Goal: Find specific page/section: Find specific page/section

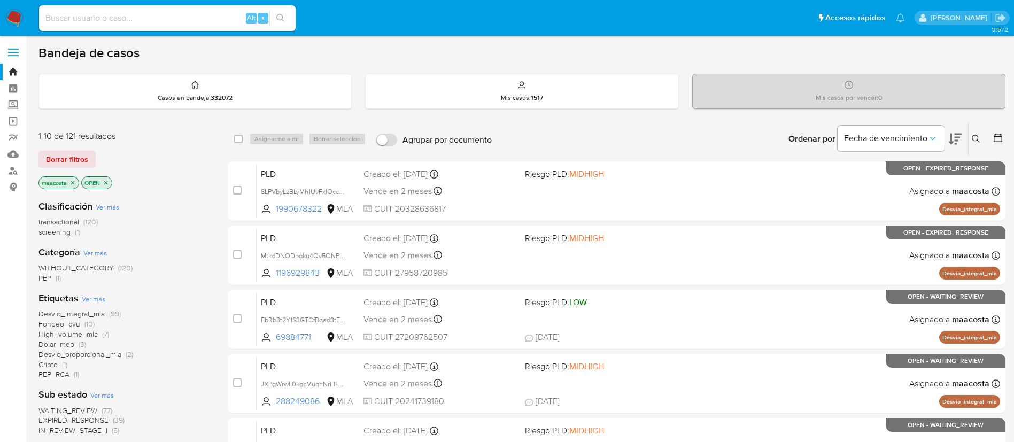
click at [23, 13] on img at bounding box center [14, 18] width 18 height 18
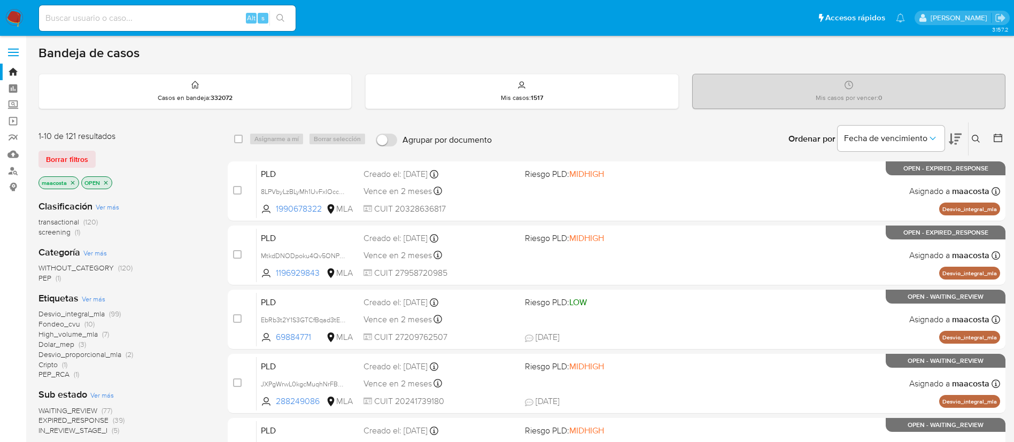
click at [23, 13] on img at bounding box center [14, 18] width 18 height 18
paste input "CIwnjg0NIwM95hnRqlGxj9Ys"
click at [187, 15] on input "CIwnjg0NIwM95hnRqlGxj9Ys" at bounding box center [167, 18] width 257 height 14
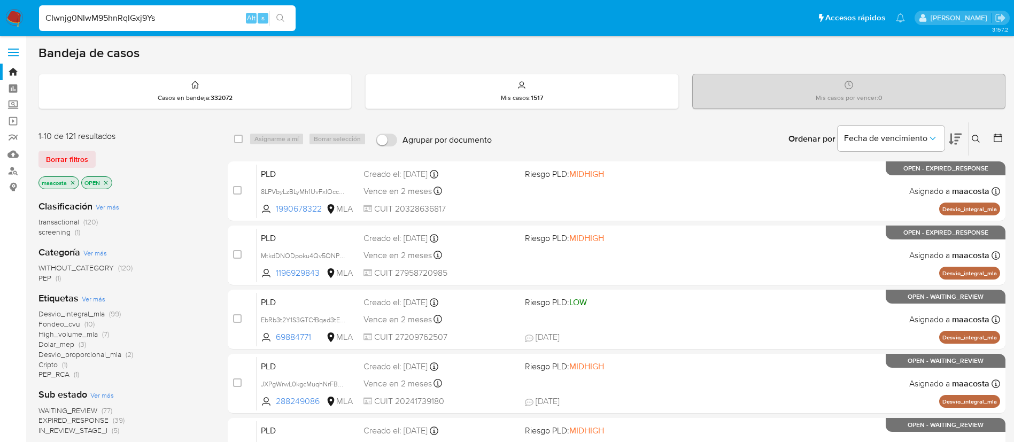
type input "CIwnjg0NIwM95hnRqlGxj9Ys"
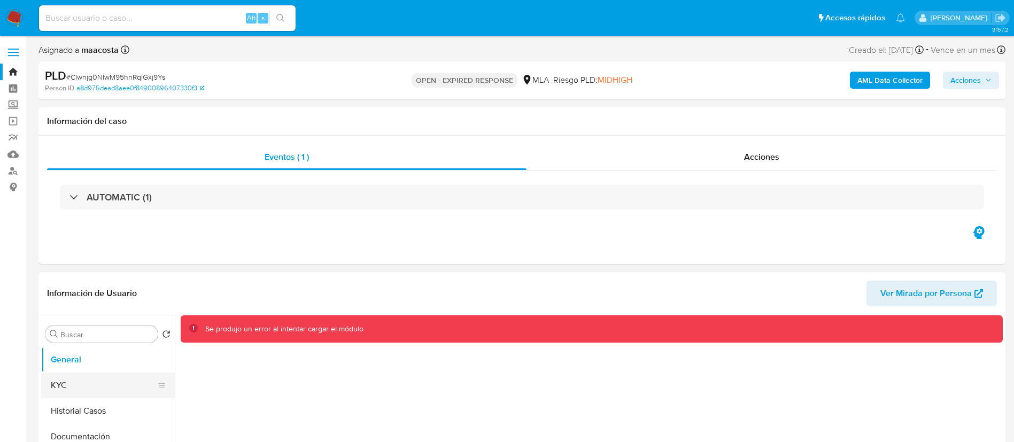
click at [84, 377] on button "KYC" at bounding box center [103, 386] width 125 height 26
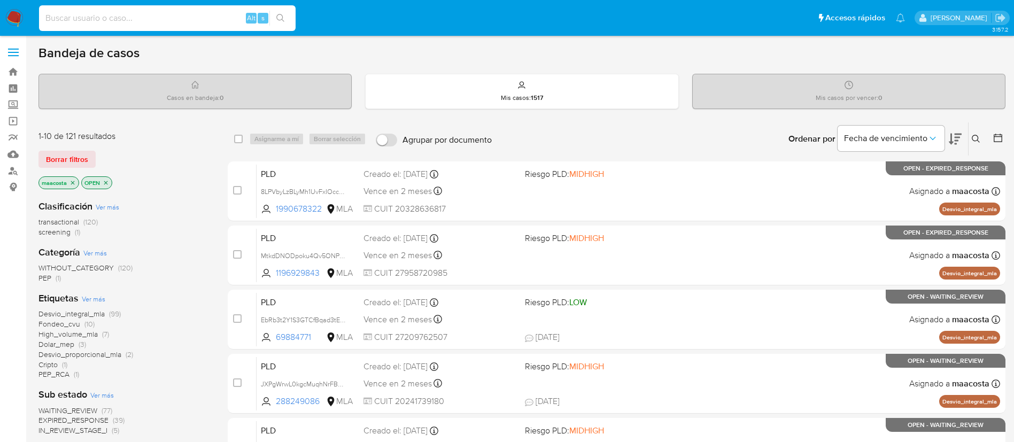
paste input "KWT9lgkkOJaAyKhRoqEAcTJc"
click at [191, 18] on input "KWT9lgkkOJaAyKhRoqEAcTJc" at bounding box center [167, 18] width 257 height 14
type input "KWT9lgkkOJaAyKhRoqEAcTJc"
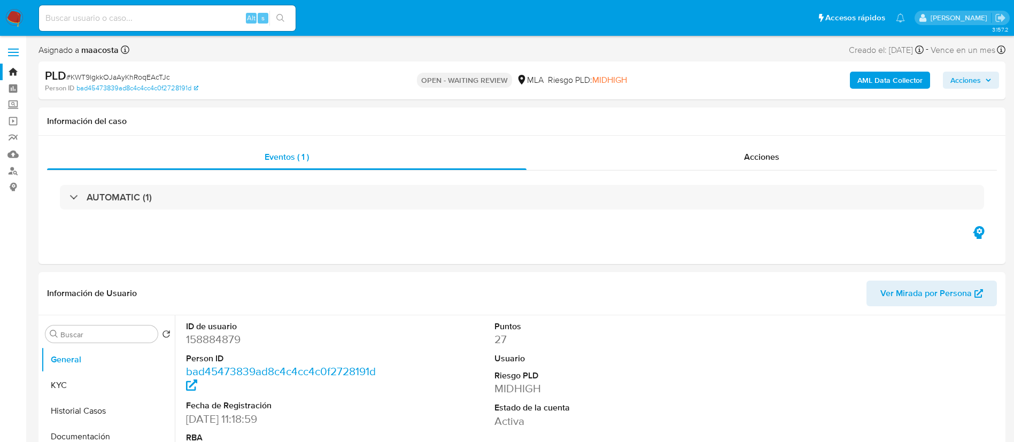
select select "10"
click at [184, 243] on div "Eventos ( 1 ) Acciones AUTOMATIC (1)" at bounding box center [521, 200] width 967 height 128
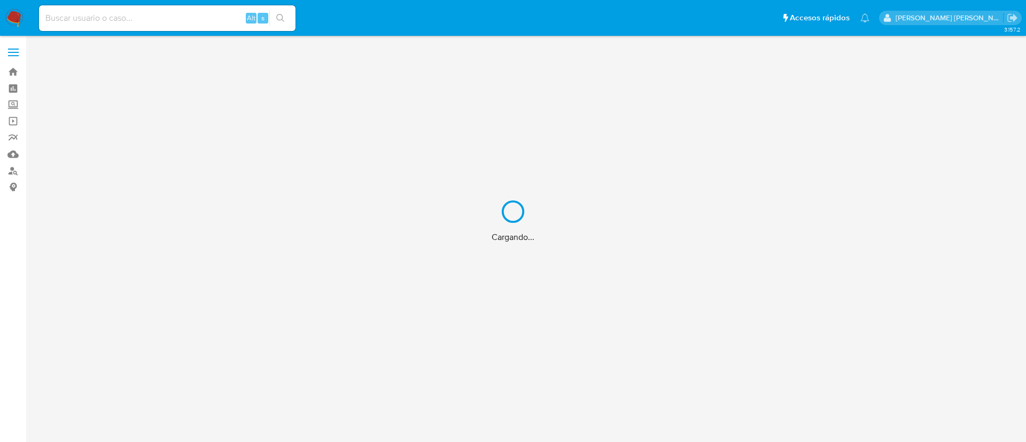
drag, startPoint x: 186, startPoint y: 15, endPoint x: 186, endPoint y: 21, distance: 5.9
click at [186, 21] on div "Cargando..." at bounding box center [513, 221] width 1026 height 442
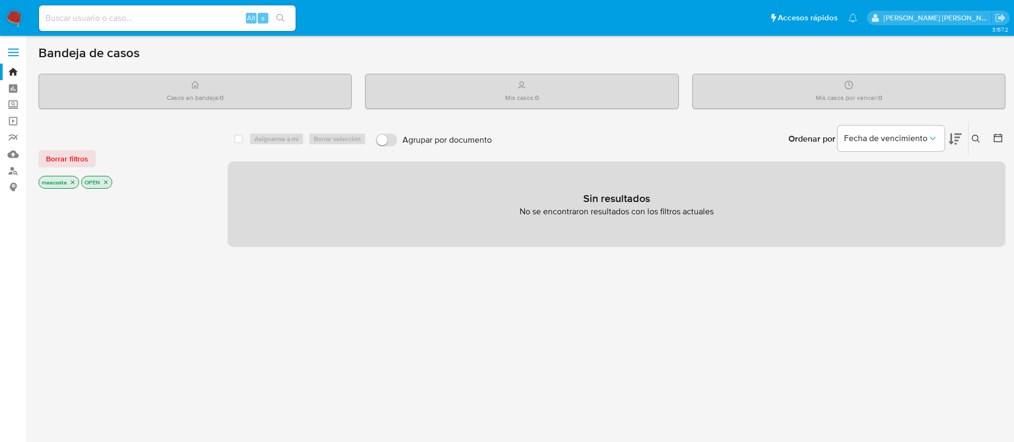
paste input "id53HfTGBRNfj71UoynfxQzI"
click at [161, 13] on input "id53HfTGBRNfj71UoynfxQzI" at bounding box center [167, 18] width 257 height 14
type input "id53HfTGBRNfj71UoynfxQzI"
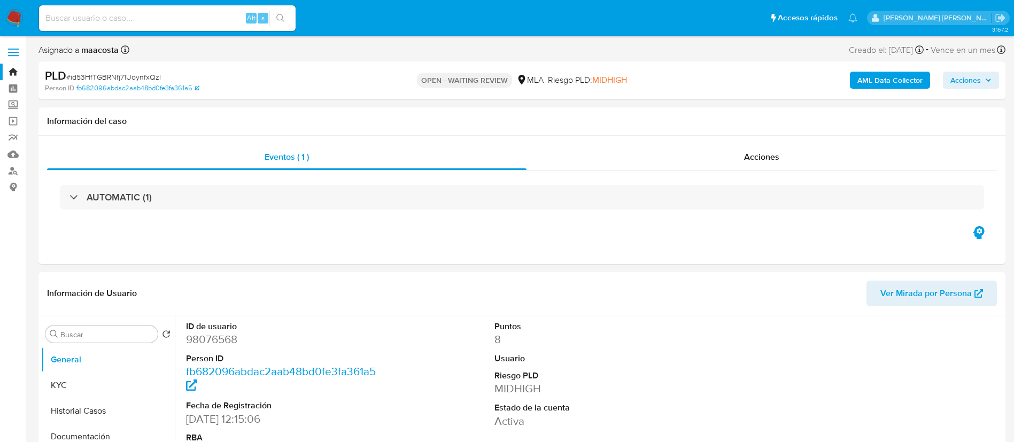
select select "10"
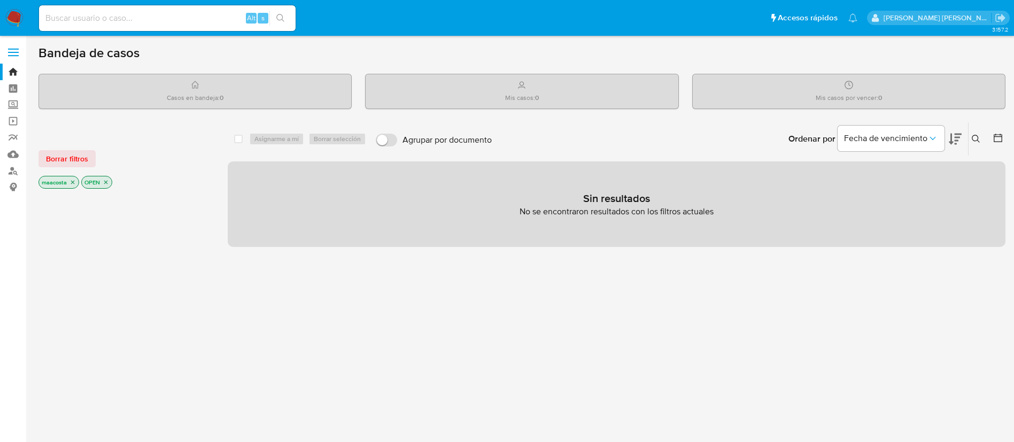
paste input "L4i0j0RSGIUHOUsbKxB1F9TS"
click at [98, 17] on input "L4i0j0RSGIUHOUsbKxB1F9TS" at bounding box center [167, 18] width 257 height 14
type input "L4i0j0RSGIUHOUsbKxB1F9TS"
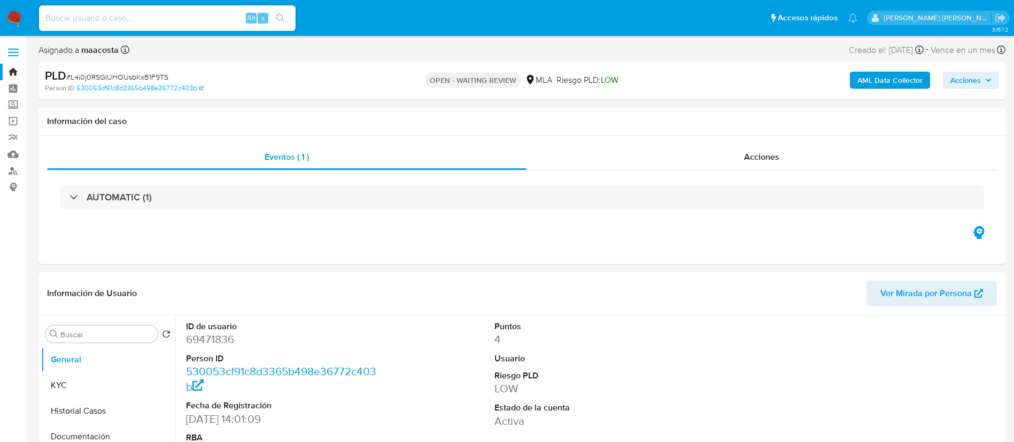
select select "10"
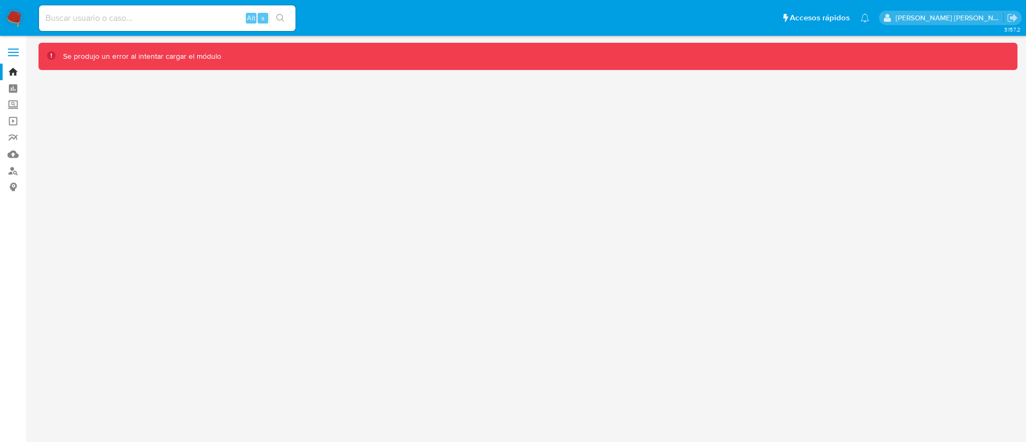
paste input "ou8l6FD8q1X0Lu52VkeqVrOw"
click at [178, 24] on input "ou8l6FD8q1X0Lu52VkeqVrOw" at bounding box center [167, 18] width 257 height 14
type input "ou8l6FD8q1X0Lu52VkeqVrOw"
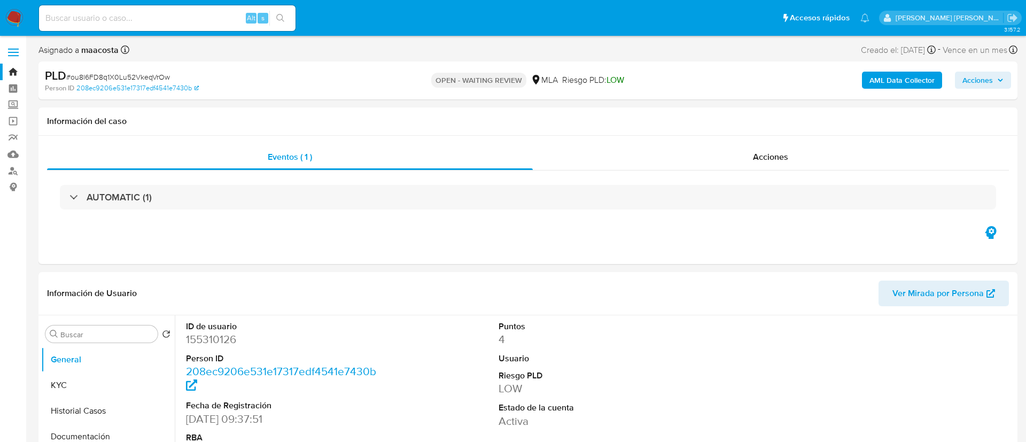
select select "10"
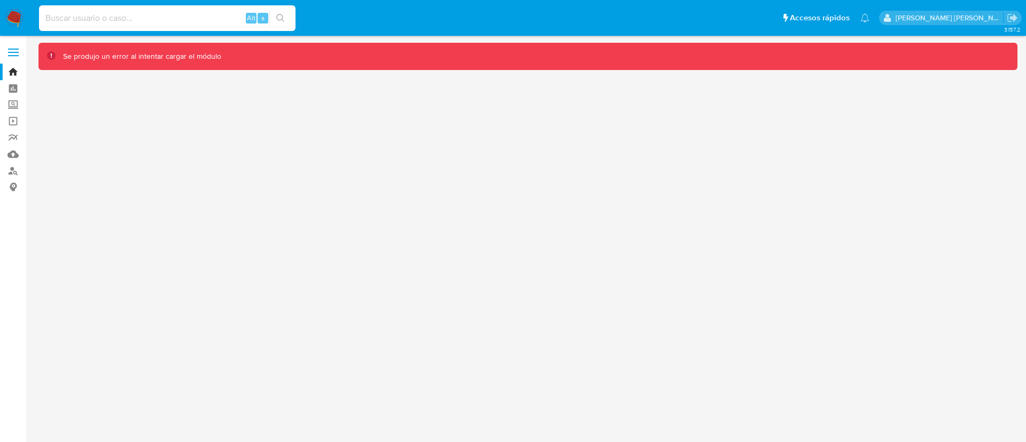
click at [109, 15] on input at bounding box center [167, 18] width 257 height 14
paste input "n9bzUbvnMKTB07XXJJyRQpfE"
type input "n9bzUbvnMKTB07XXJJyRQpfE"
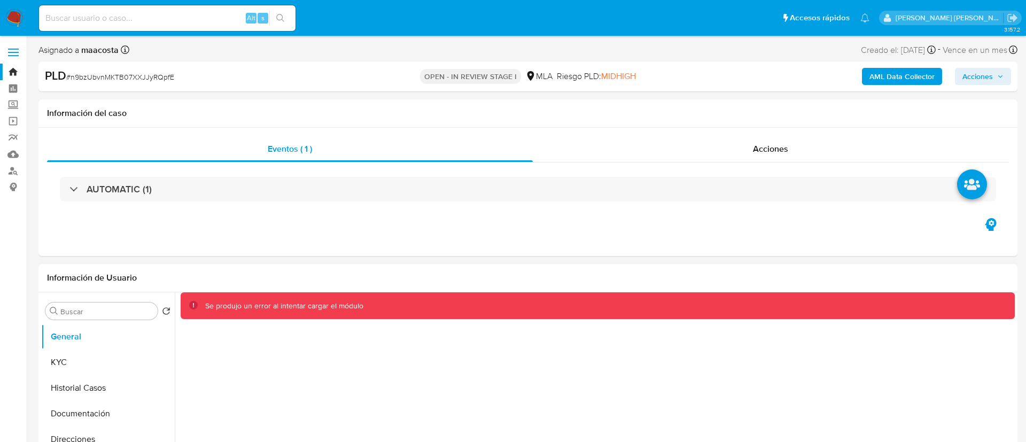
select select "10"
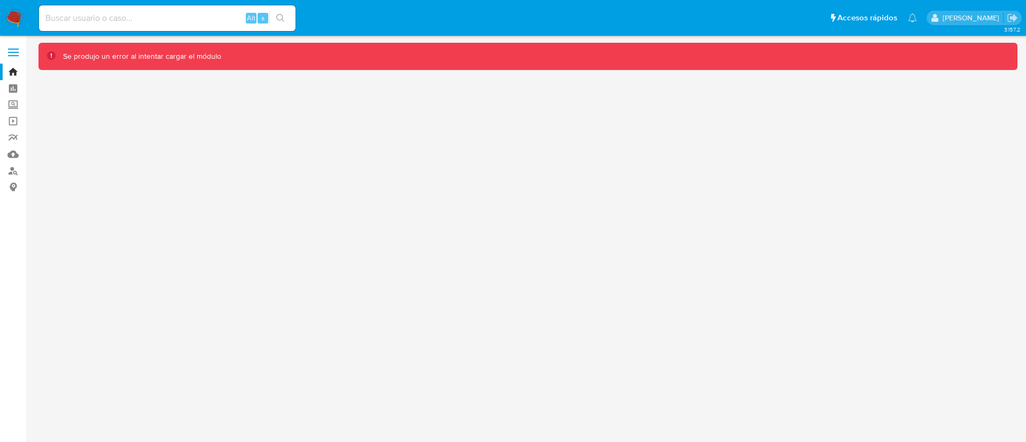
paste input "ltA9FsATqOAAkBKT2jMFuP18"
click at [133, 17] on input "ltA9FsATqOAAkBKT2jMFuP18" at bounding box center [167, 18] width 257 height 14
type input "ltA9FsATqOAAkBKT2jMFuP18"
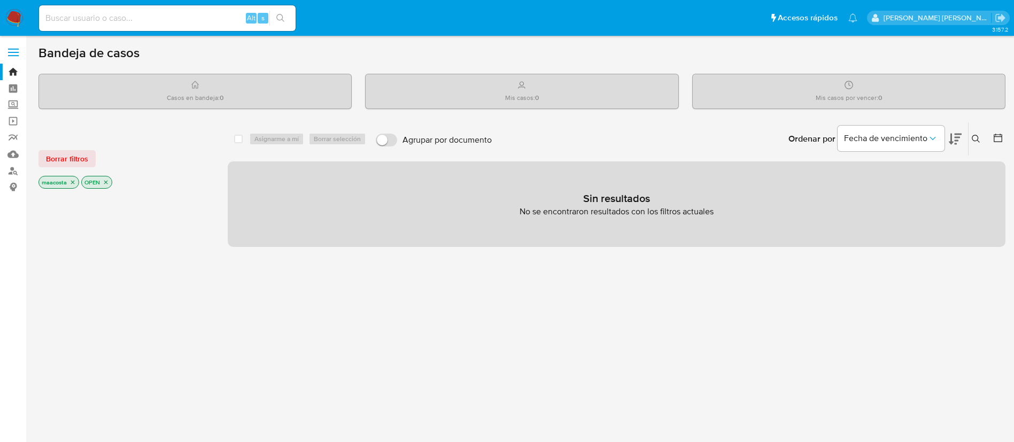
paste input "JK5FCUD2iI7UIW04hHYWMq9D"
click at [220, 14] on input "JK5FCUD2iI7UIW04hHYWMq9D" at bounding box center [167, 18] width 257 height 14
type input "JK5FCUD2iI7UIW04hHYWMq9D"
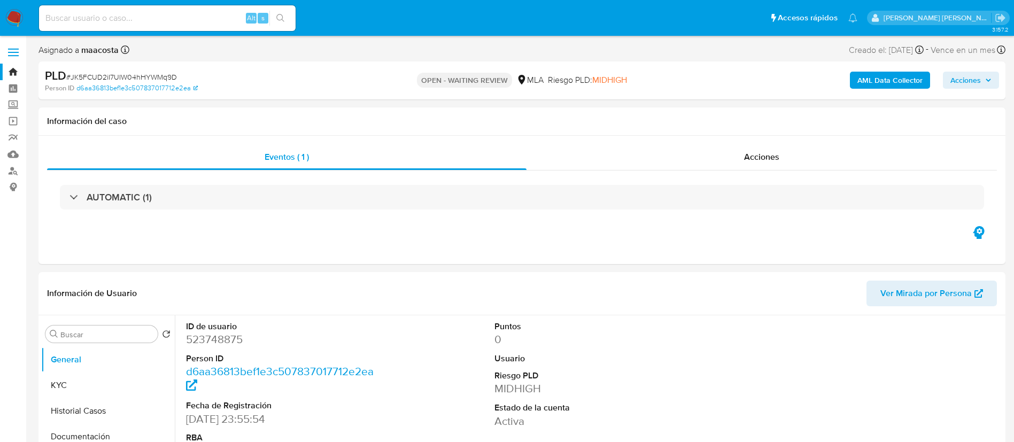
select select "10"
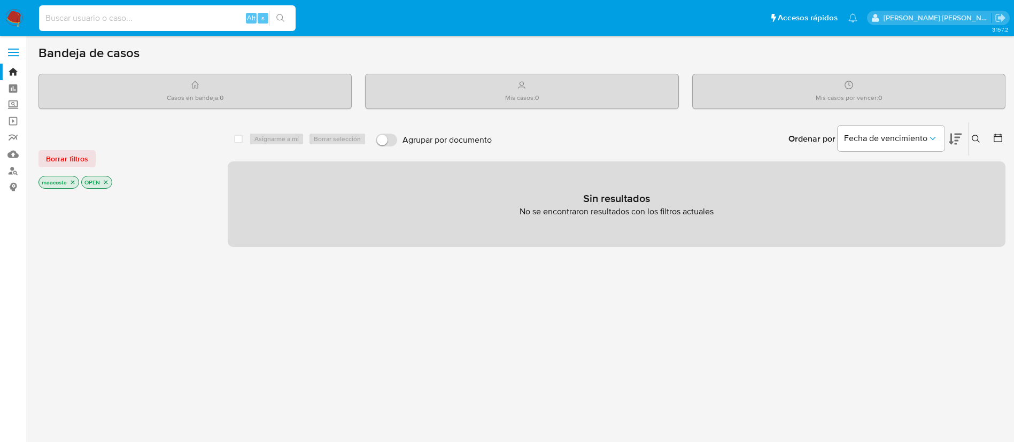
paste input "hjQeD6pJaro50PkmrcOsot46"
click at [213, 24] on input "hjQeD6pJaro50PkmrcOsot46" at bounding box center [167, 18] width 257 height 14
type input "hjQeD6pJaro50PkmrcOsot46"
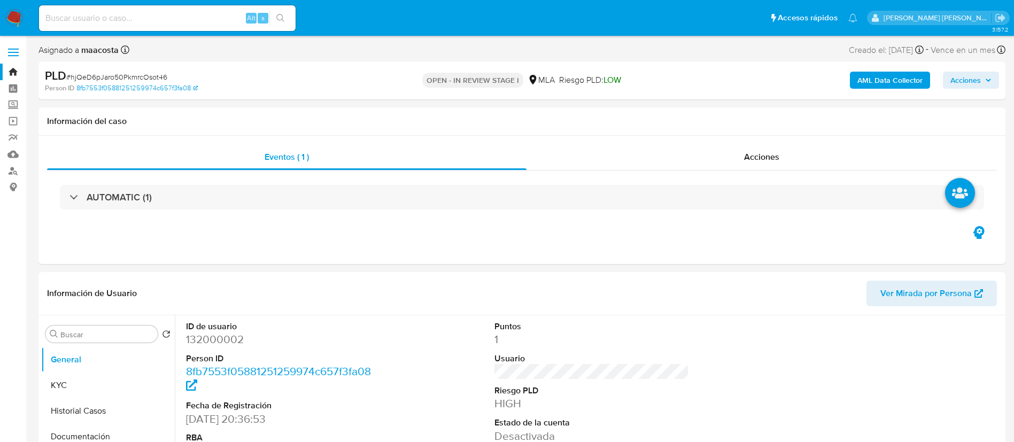
select select "10"
click at [186, 231] on div "Eventos ( 1 ) Acciones AUTOMATIC (1)" at bounding box center [521, 200] width 967 height 128
